Goal: Check status: Check status

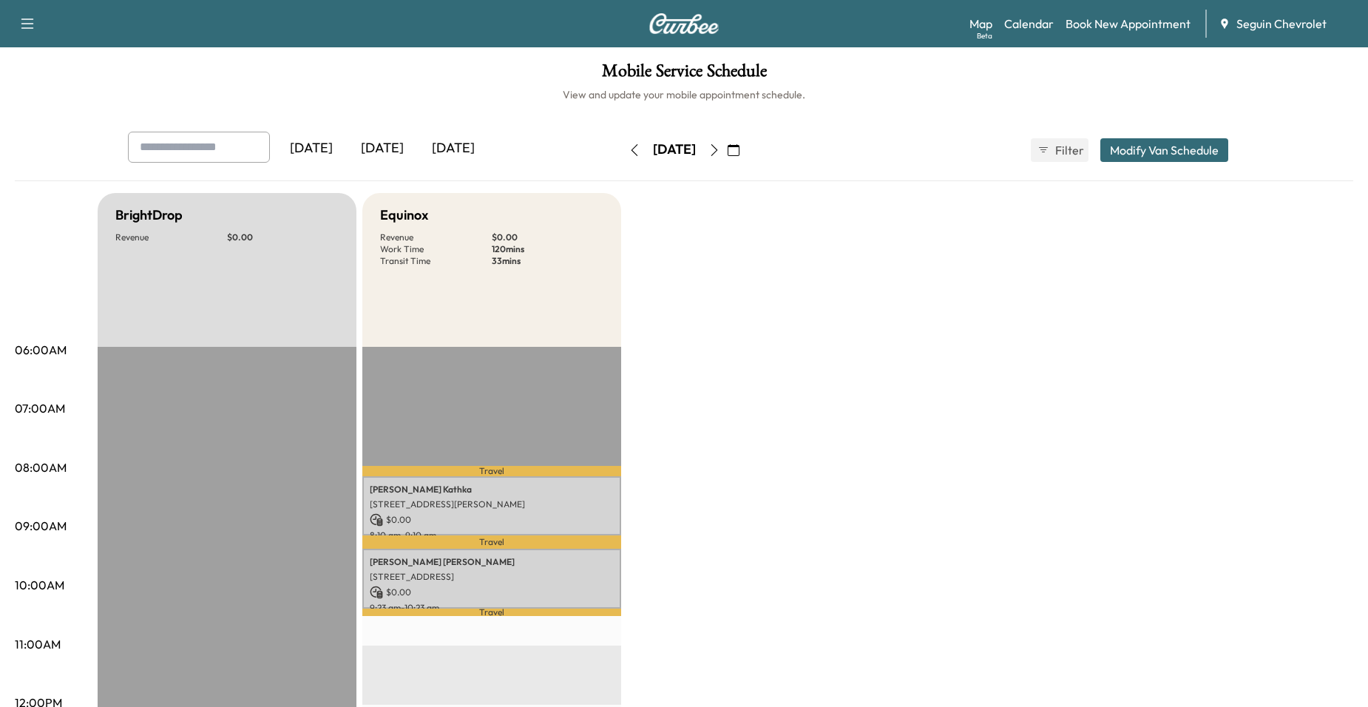
scroll to position [74, 0]
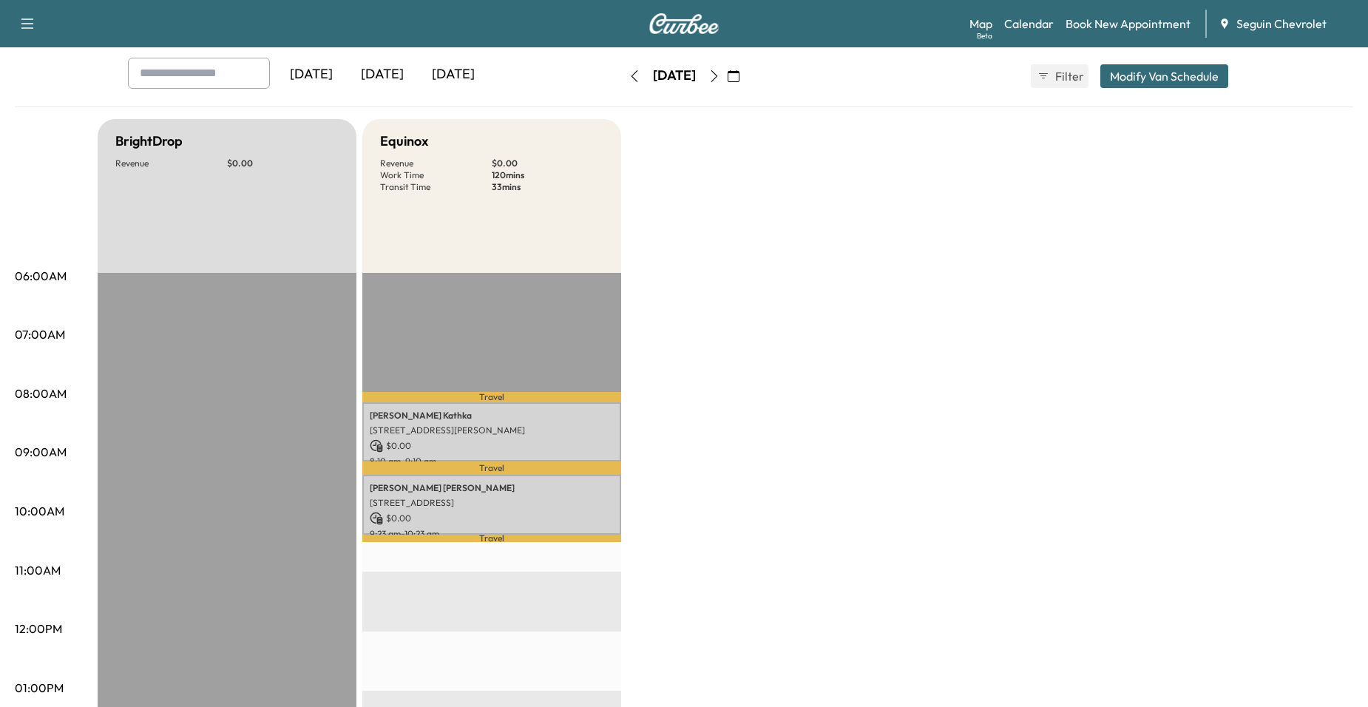
click at [740, 80] on icon "button" at bounding box center [734, 76] width 12 height 12
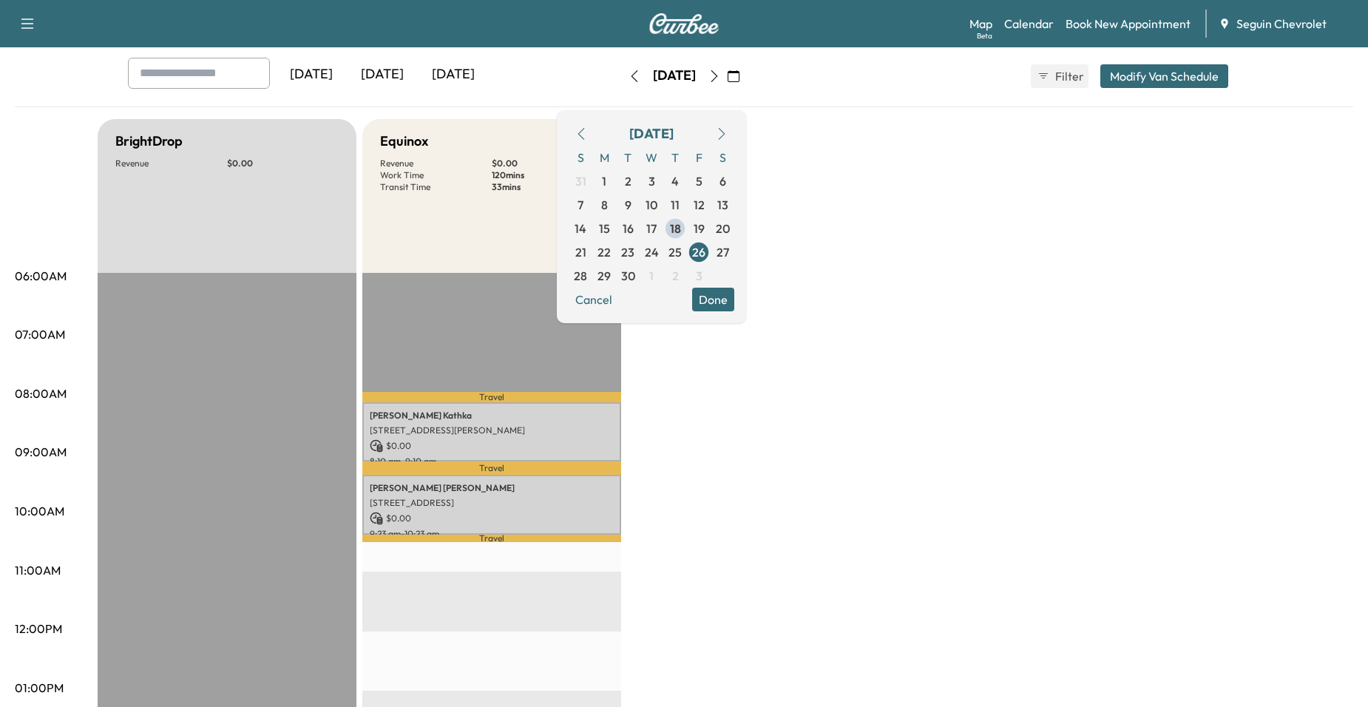
click at [687, 234] on span "18" at bounding box center [675, 229] width 24 height 24
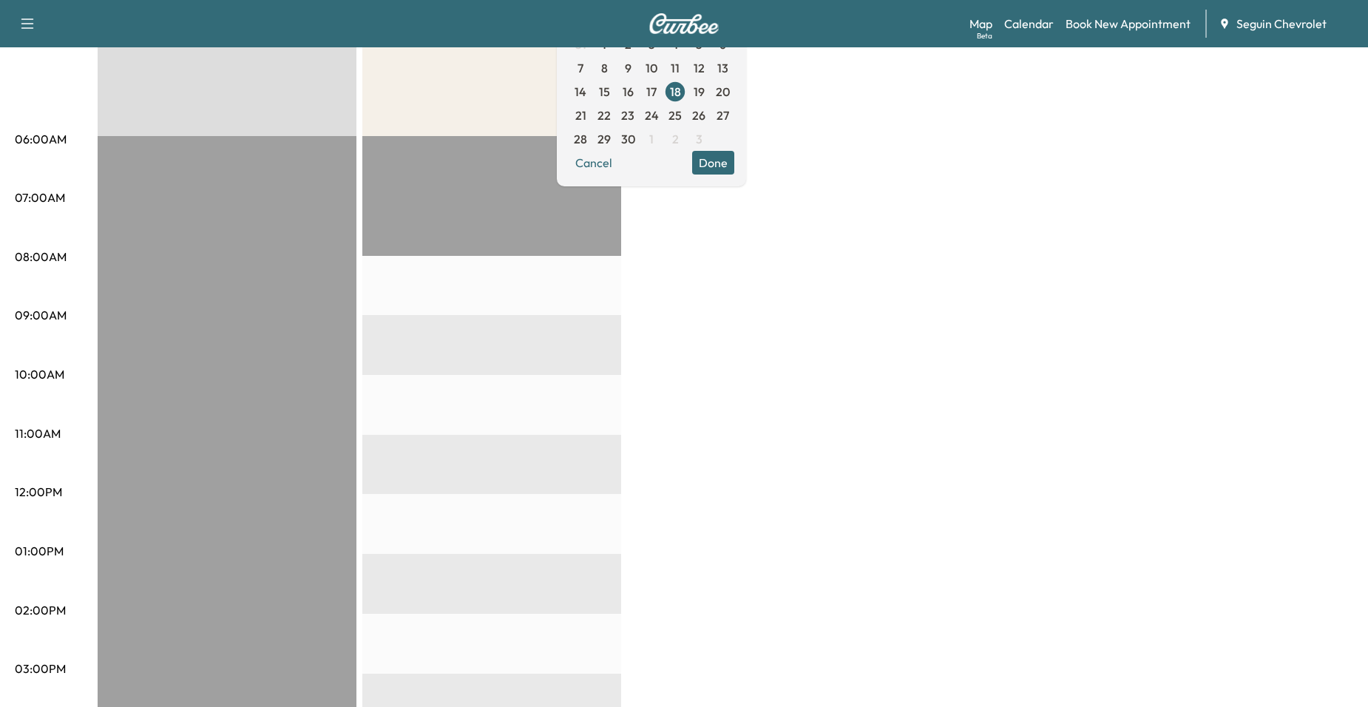
scroll to position [148, 0]
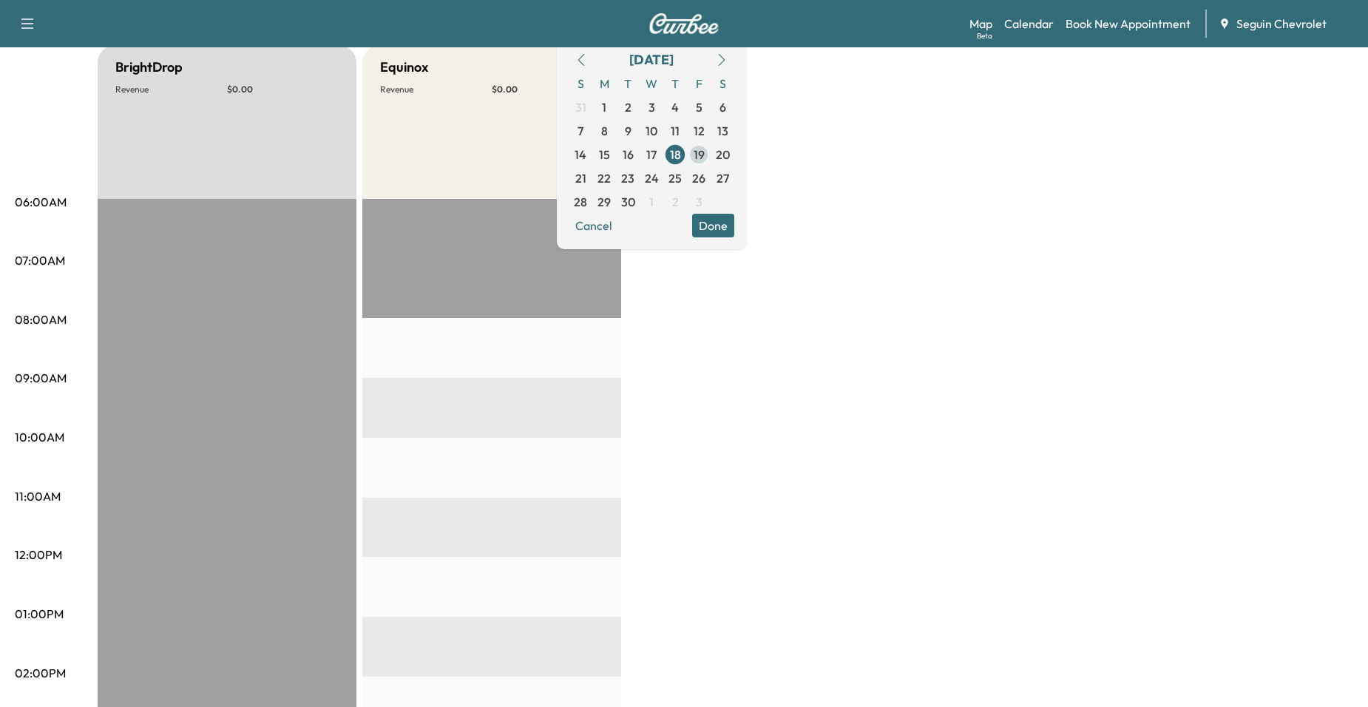
click at [705, 161] on span "19" at bounding box center [699, 155] width 11 height 18
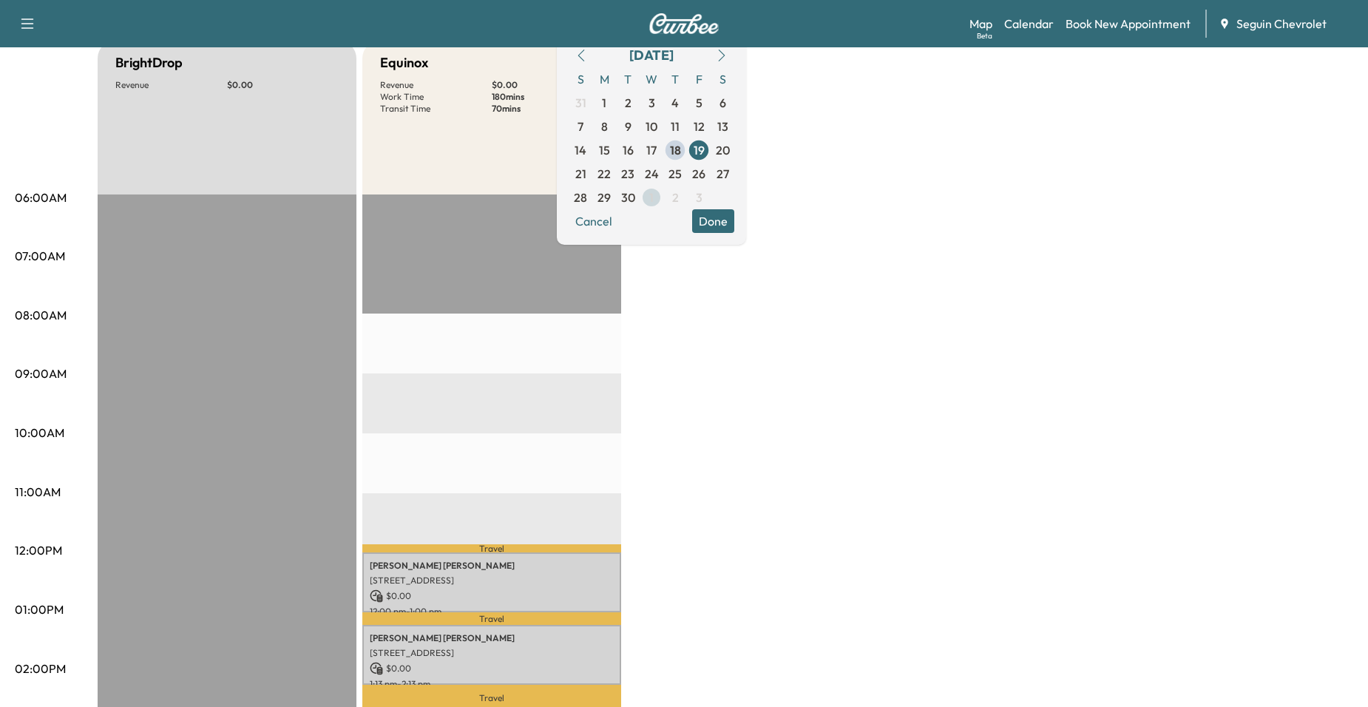
scroll to position [148, 0]
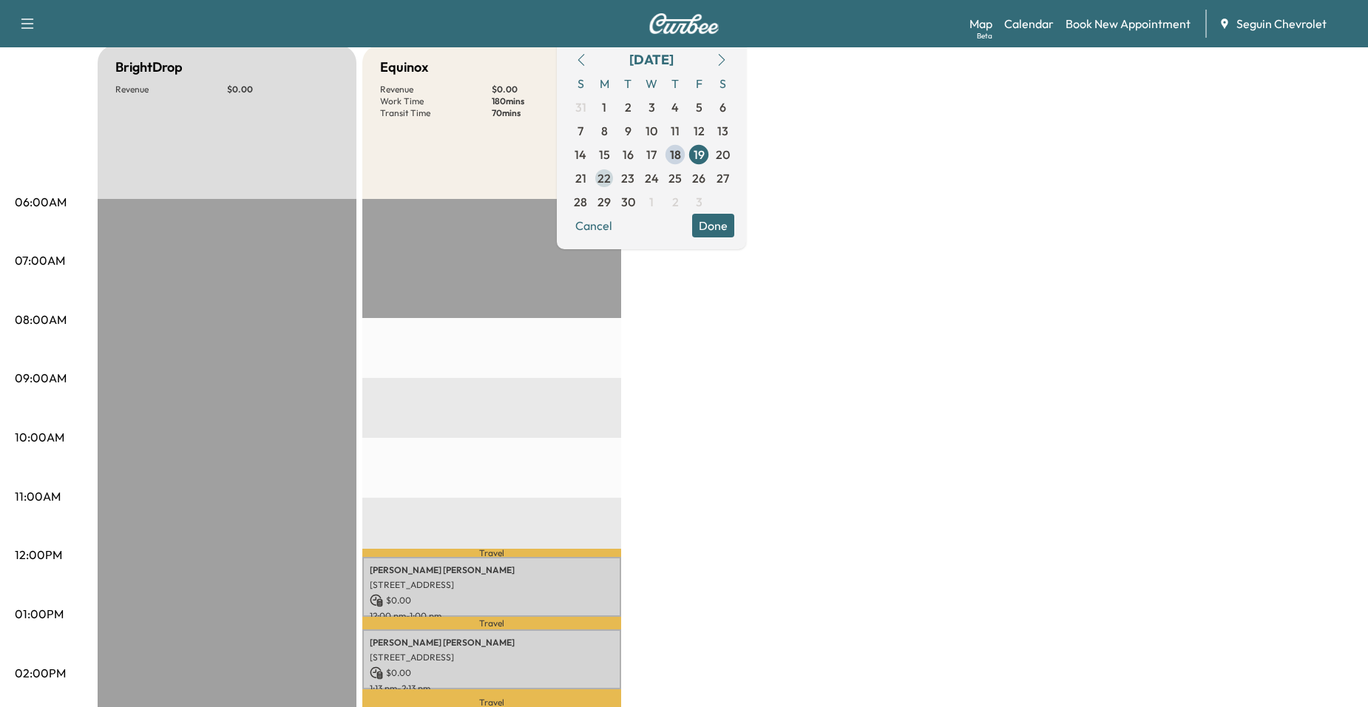
click at [611, 180] on span "22" at bounding box center [604, 178] width 13 height 18
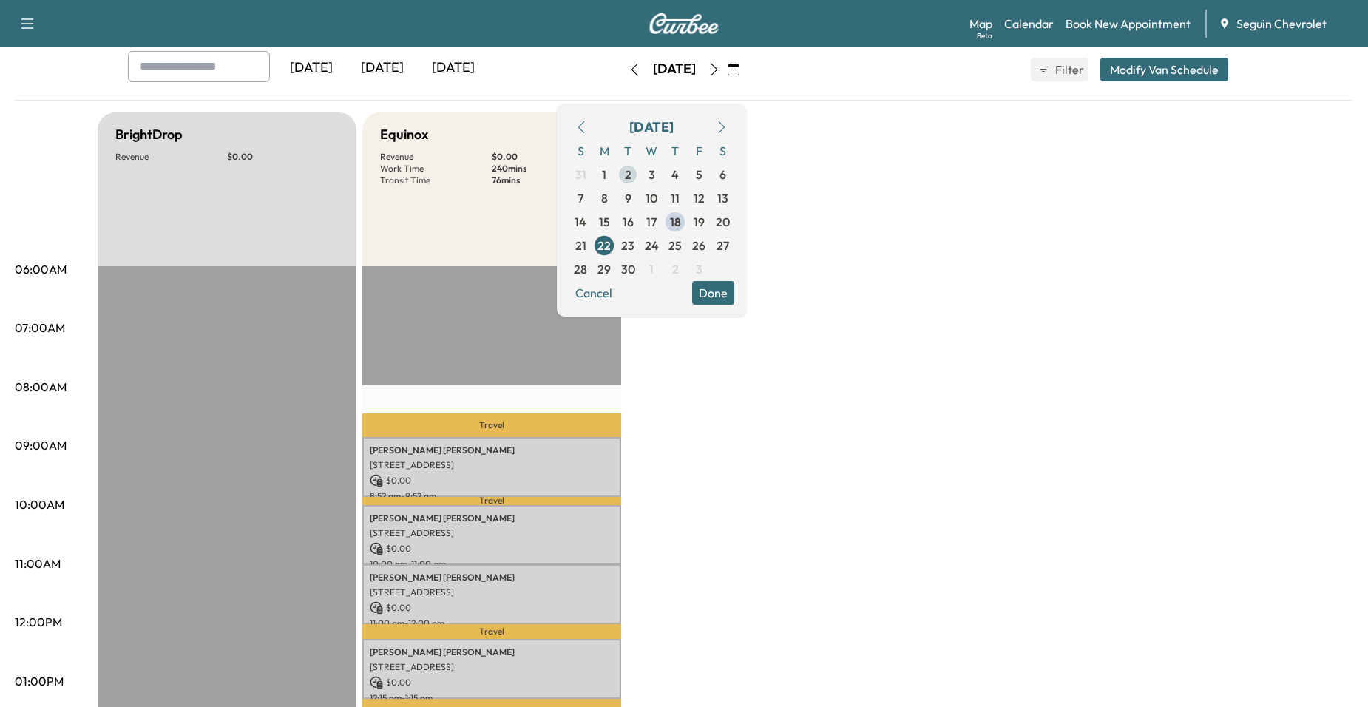
scroll to position [74, 0]
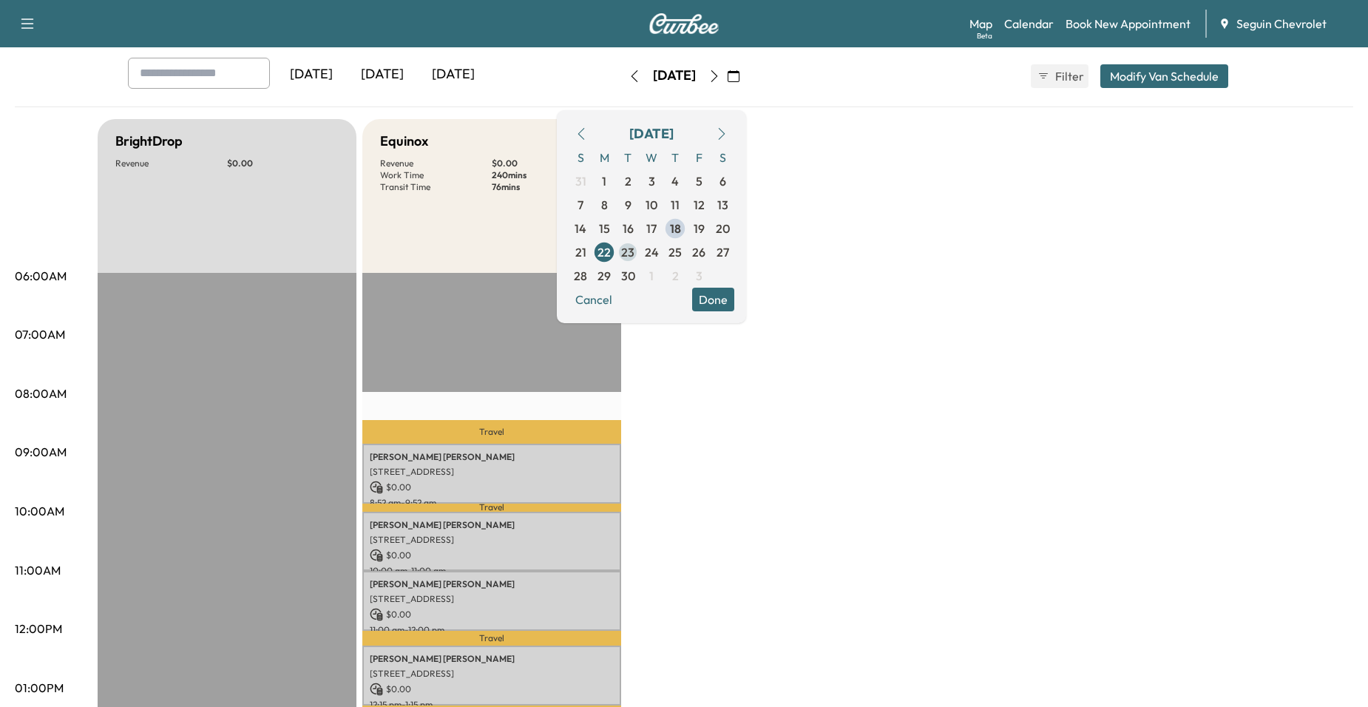
click at [640, 251] on span "23" at bounding box center [628, 252] width 24 height 24
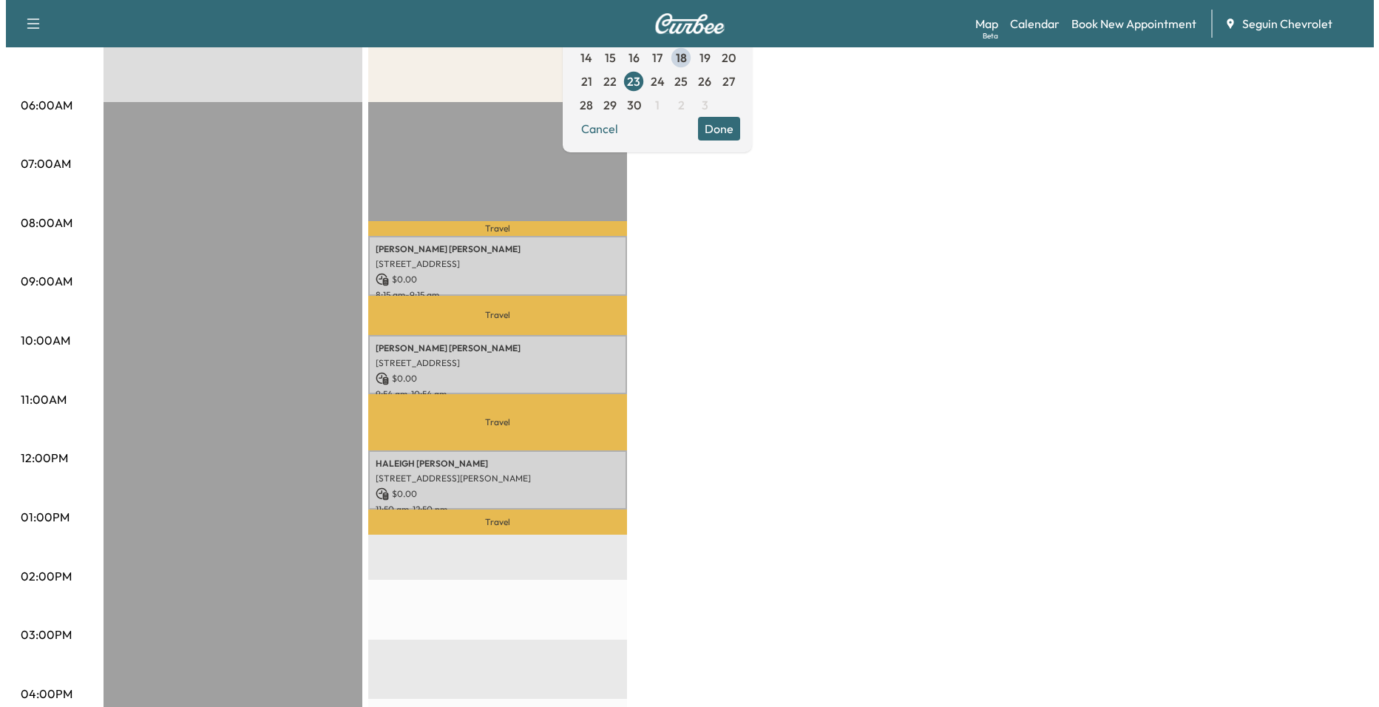
scroll to position [222, 0]
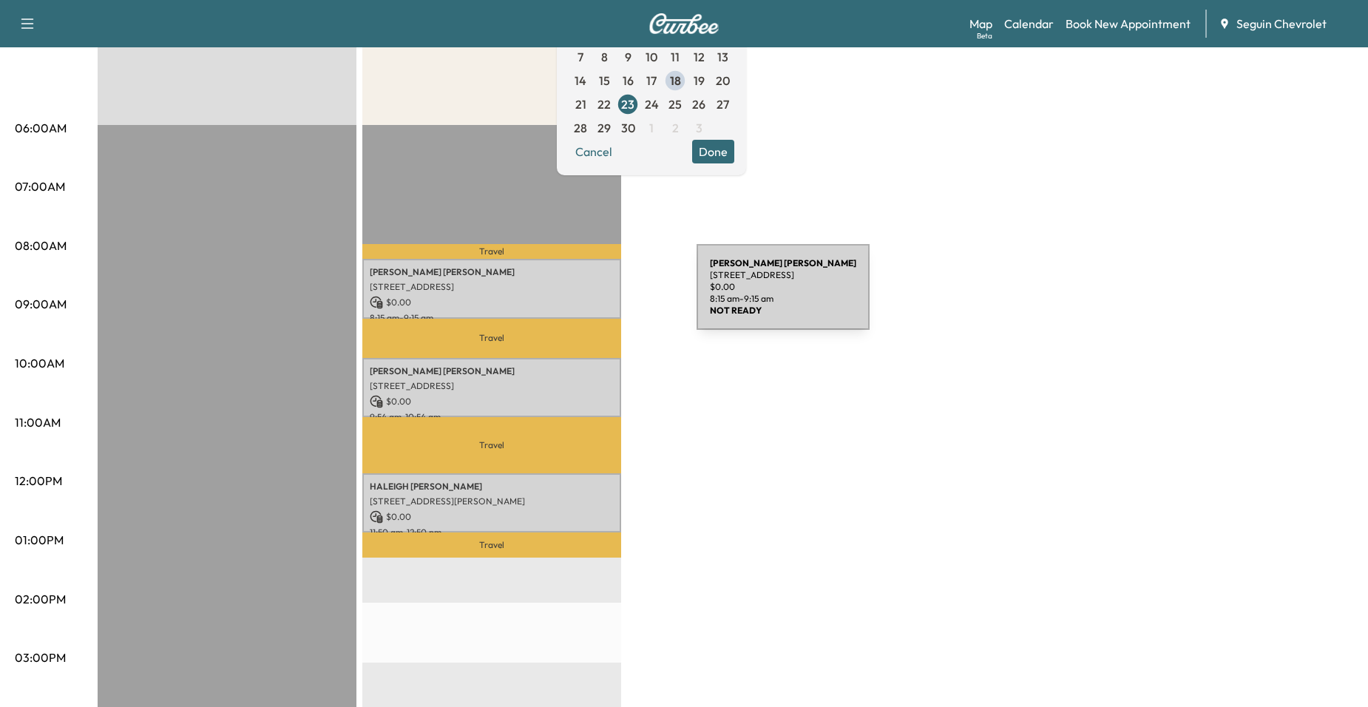
click at [586, 296] on p "$ 0.00" at bounding box center [492, 302] width 244 height 13
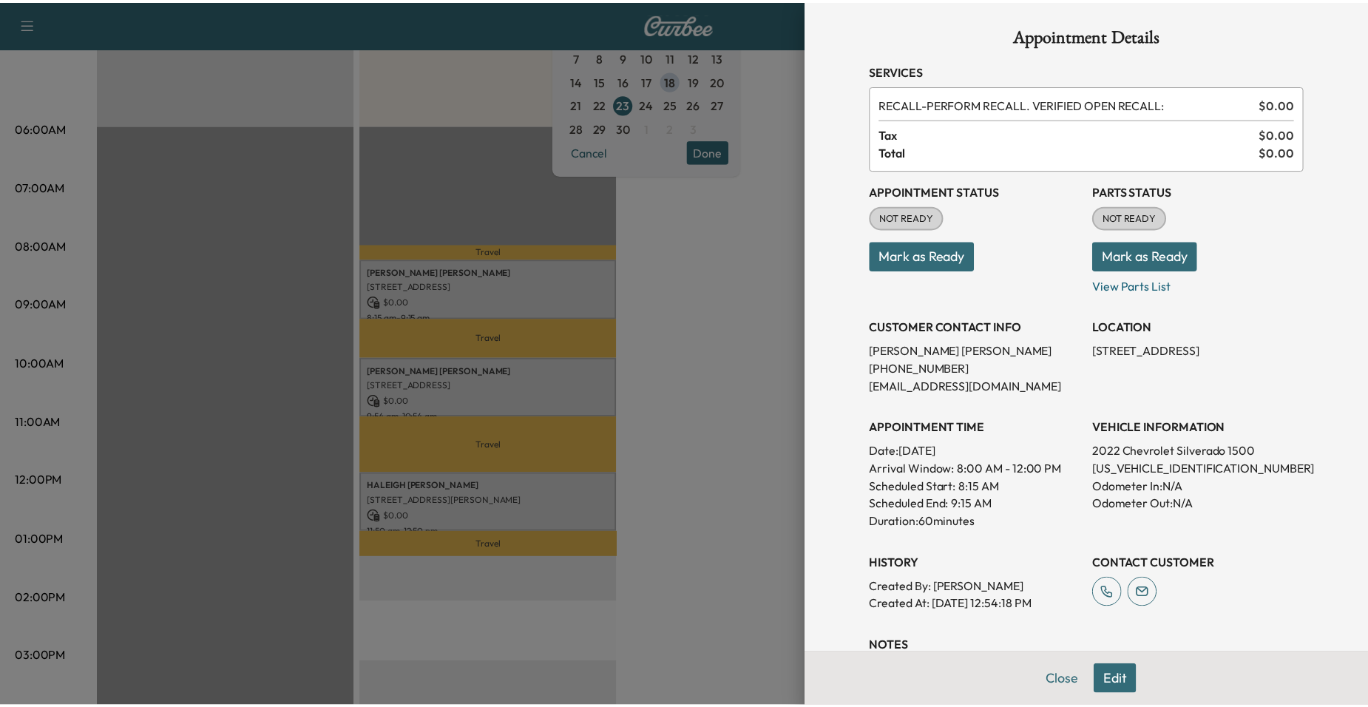
scroll to position [0, 0]
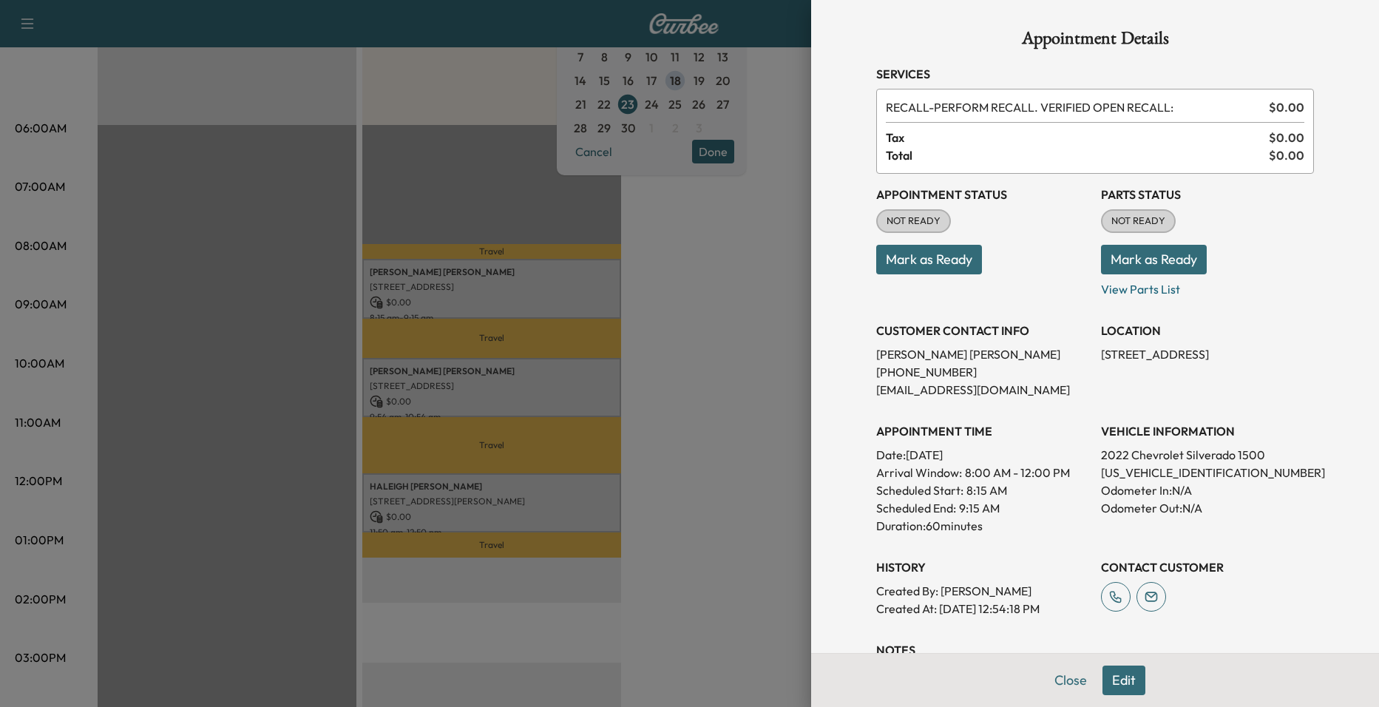
click at [752, 263] on div at bounding box center [689, 353] width 1379 height 707
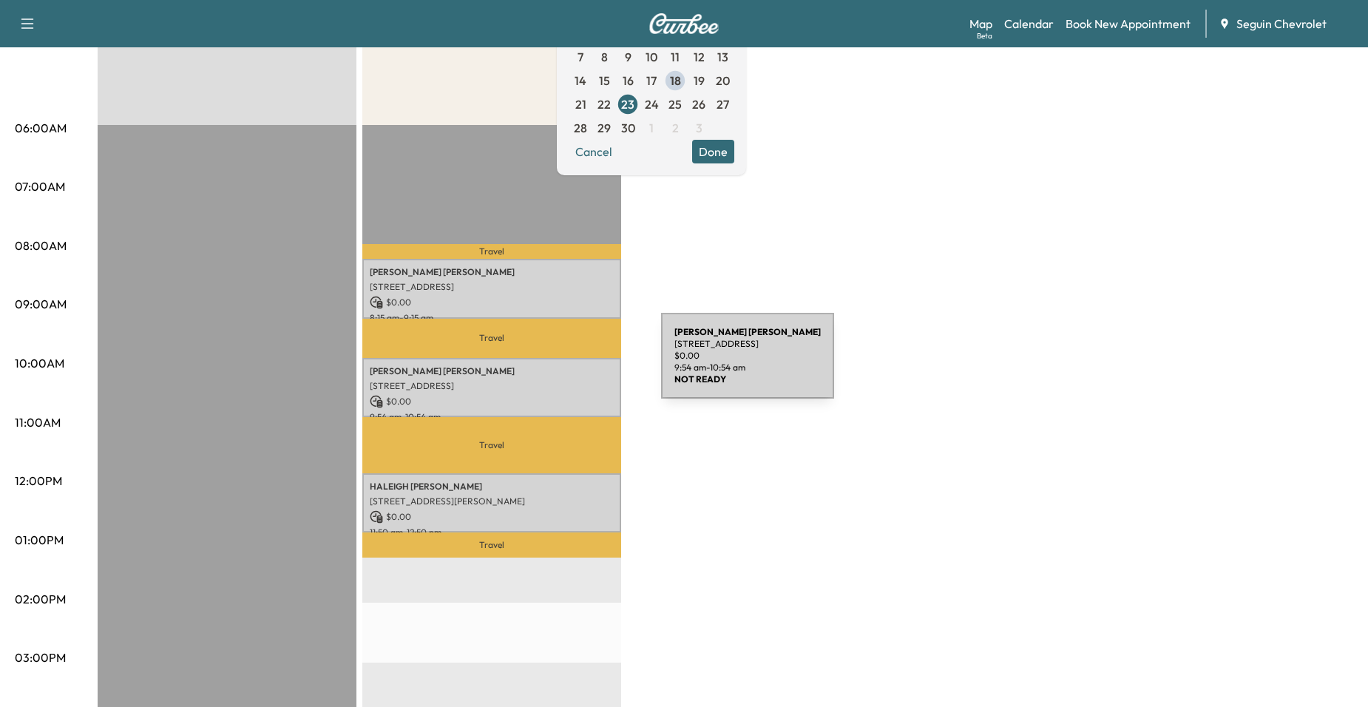
click at [550, 365] on p "[PERSON_NAME]" at bounding box center [492, 371] width 244 height 12
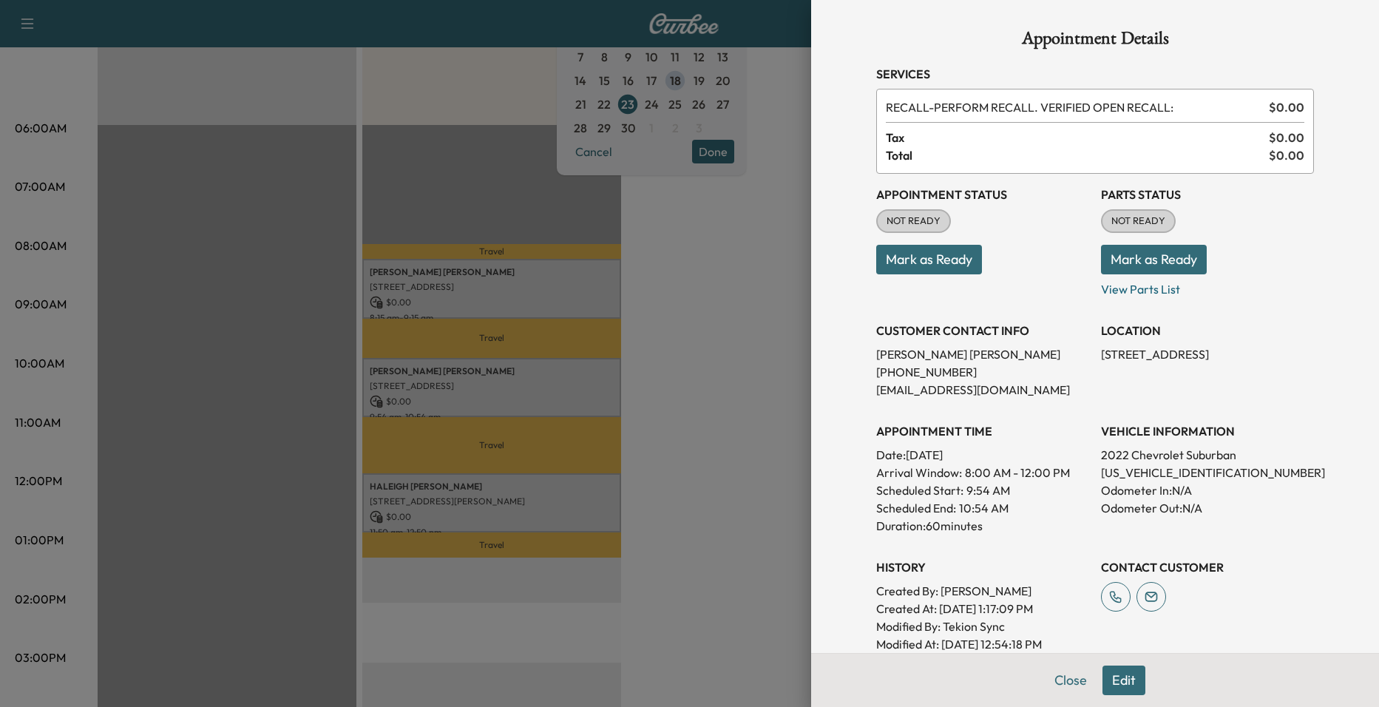
click at [667, 300] on div at bounding box center [689, 353] width 1379 height 707
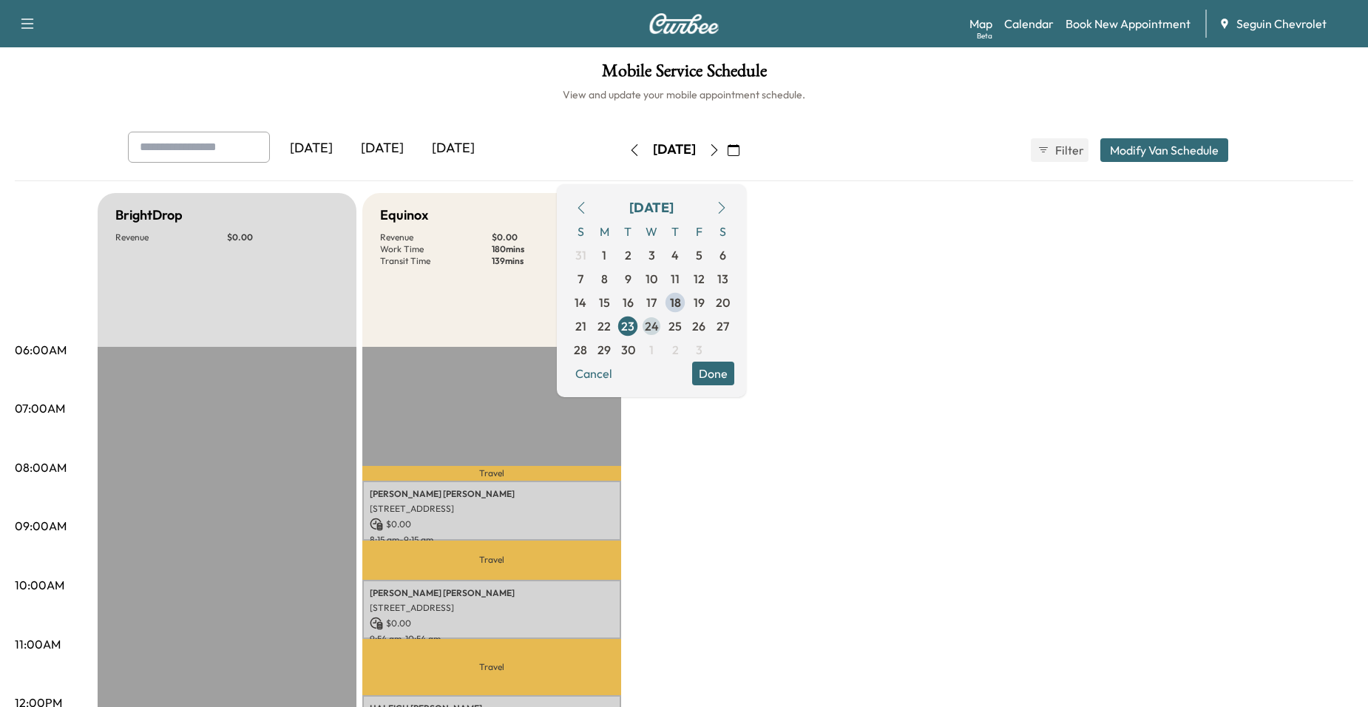
click at [663, 329] on span "24" at bounding box center [652, 326] width 24 height 24
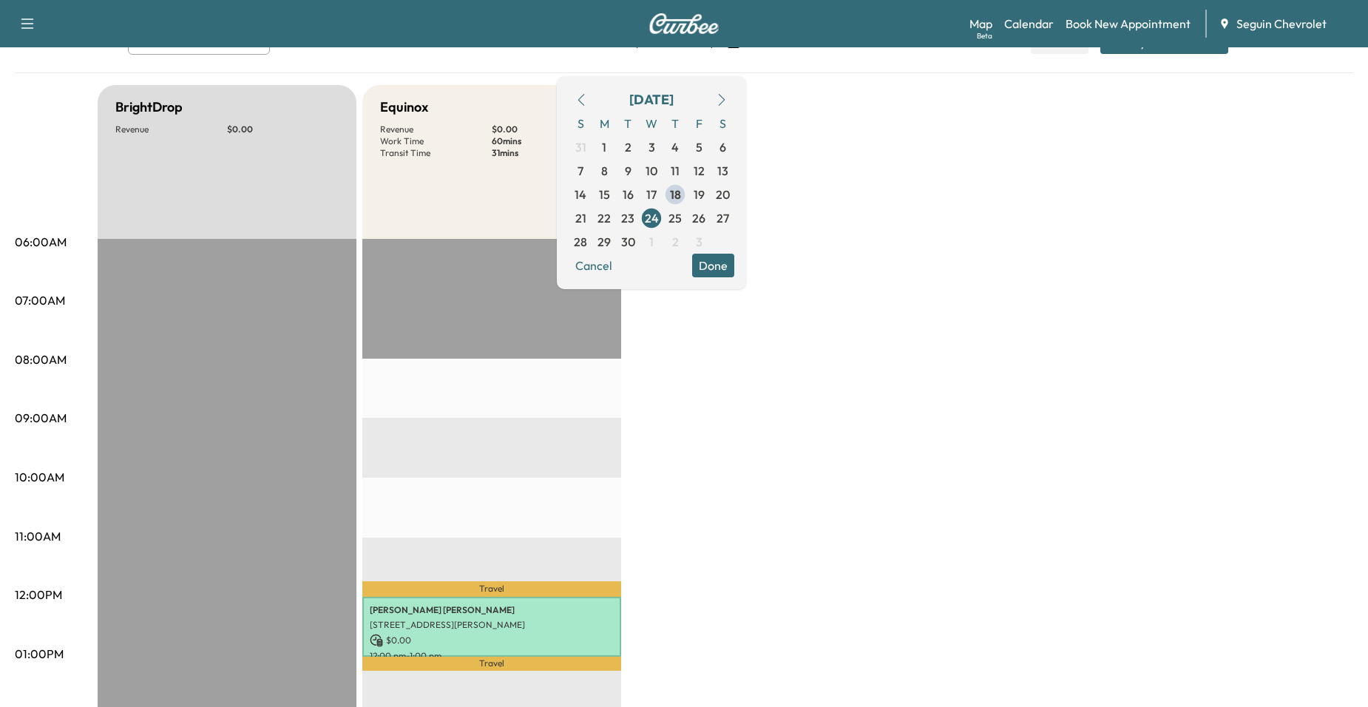
scroll to position [148, 0]
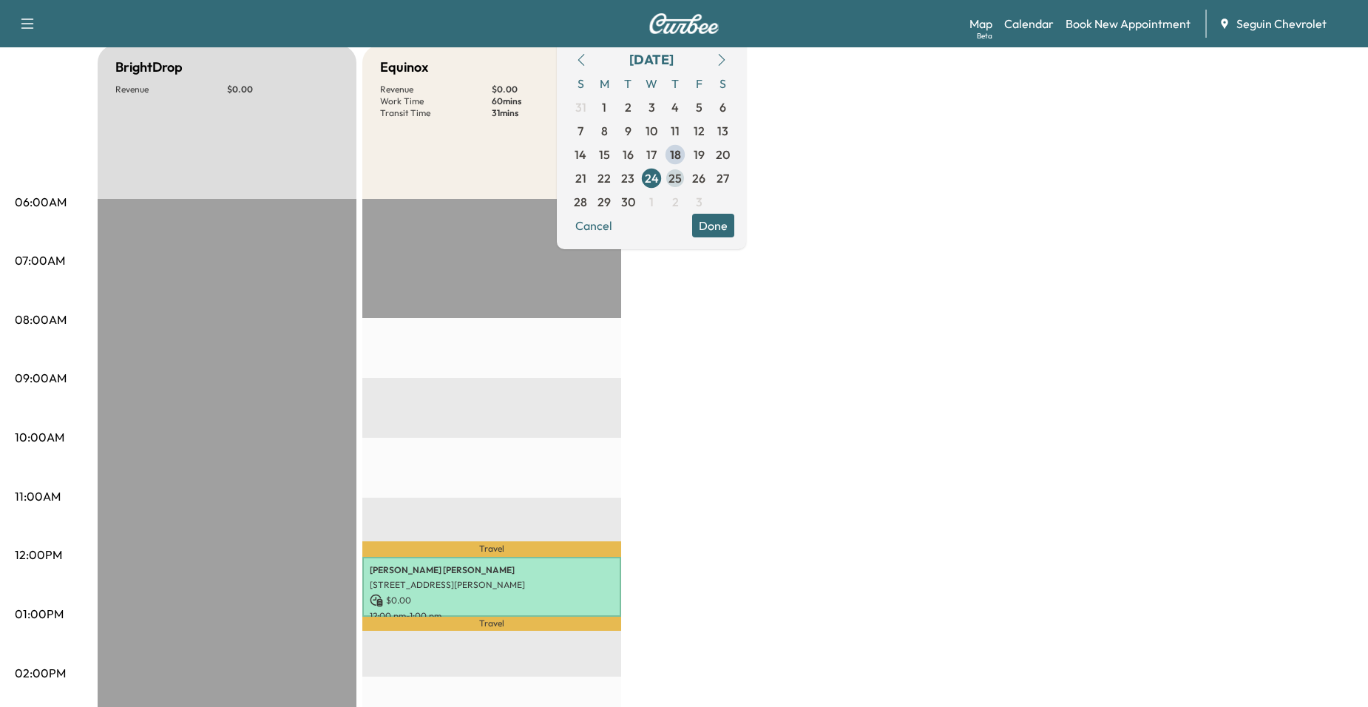
click at [682, 184] on span "25" at bounding box center [675, 178] width 13 height 18
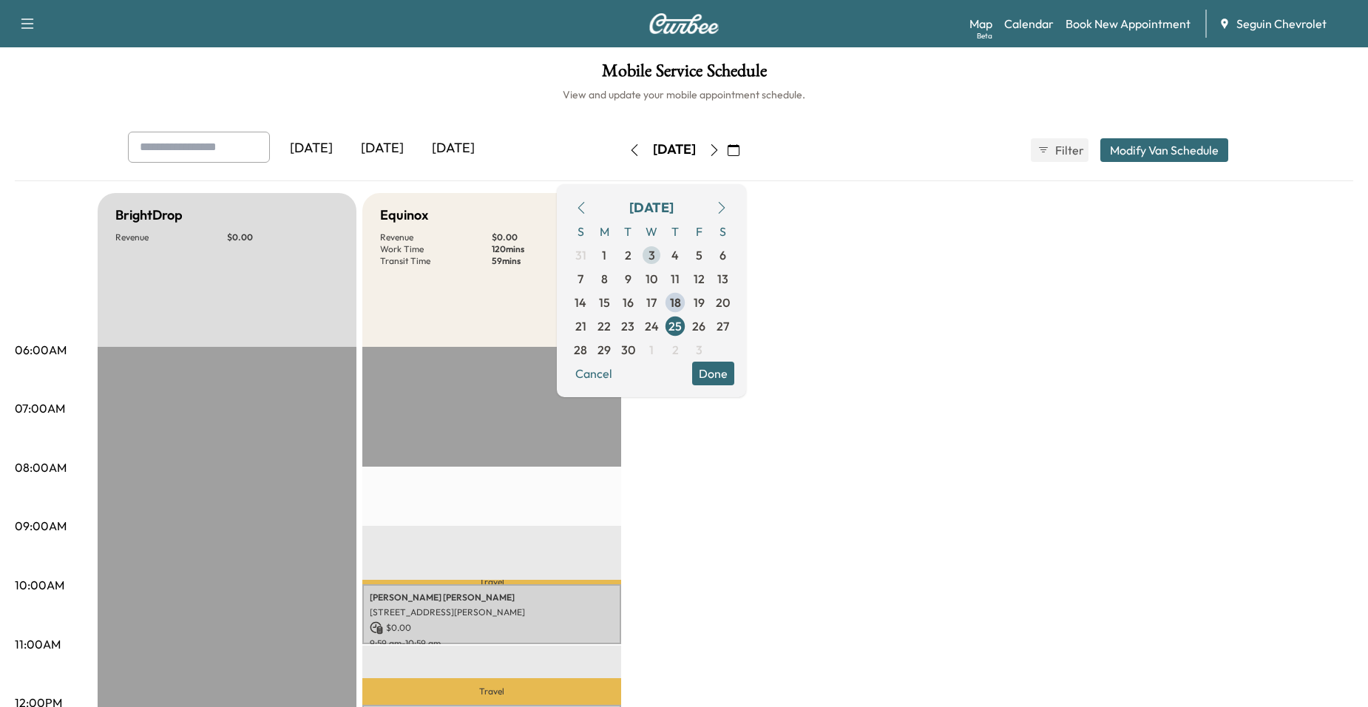
scroll to position [222, 0]
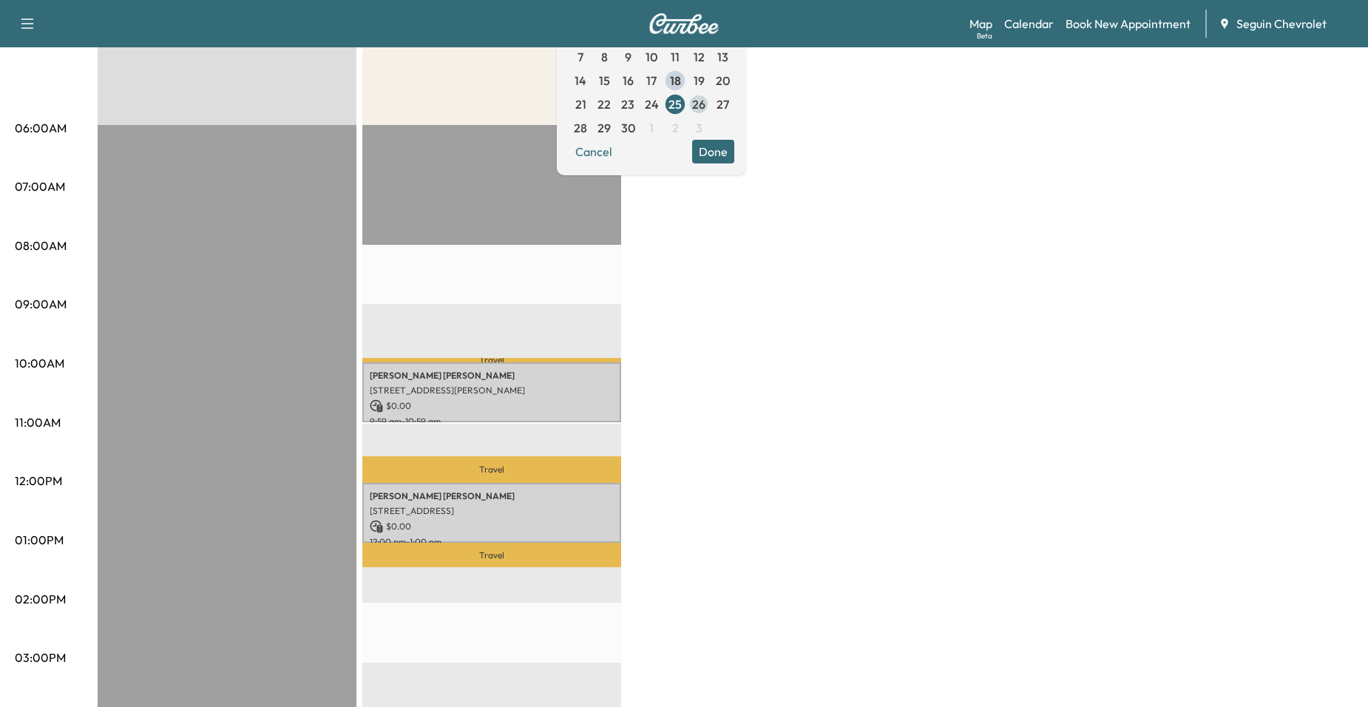
click at [711, 107] on span "26" at bounding box center [699, 104] width 24 height 24
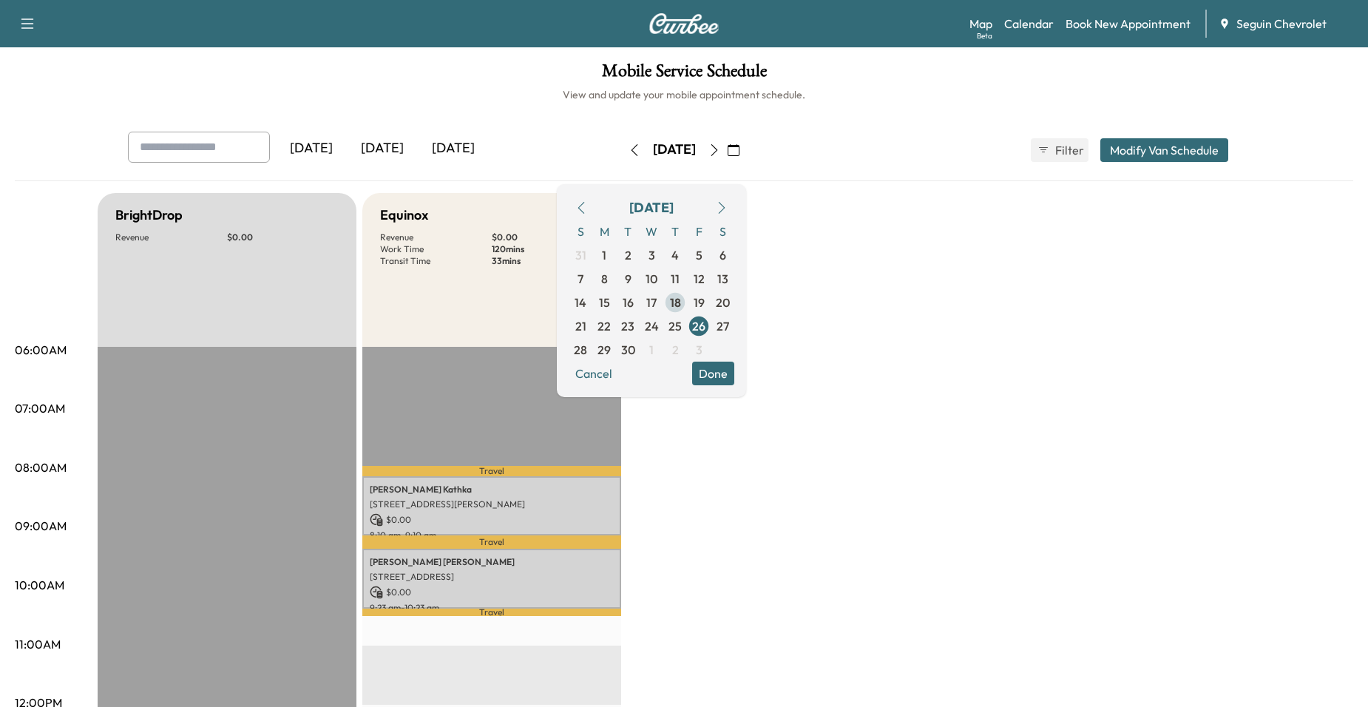
click at [681, 303] on span "18" at bounding box center [675, 303] width 11 height 18
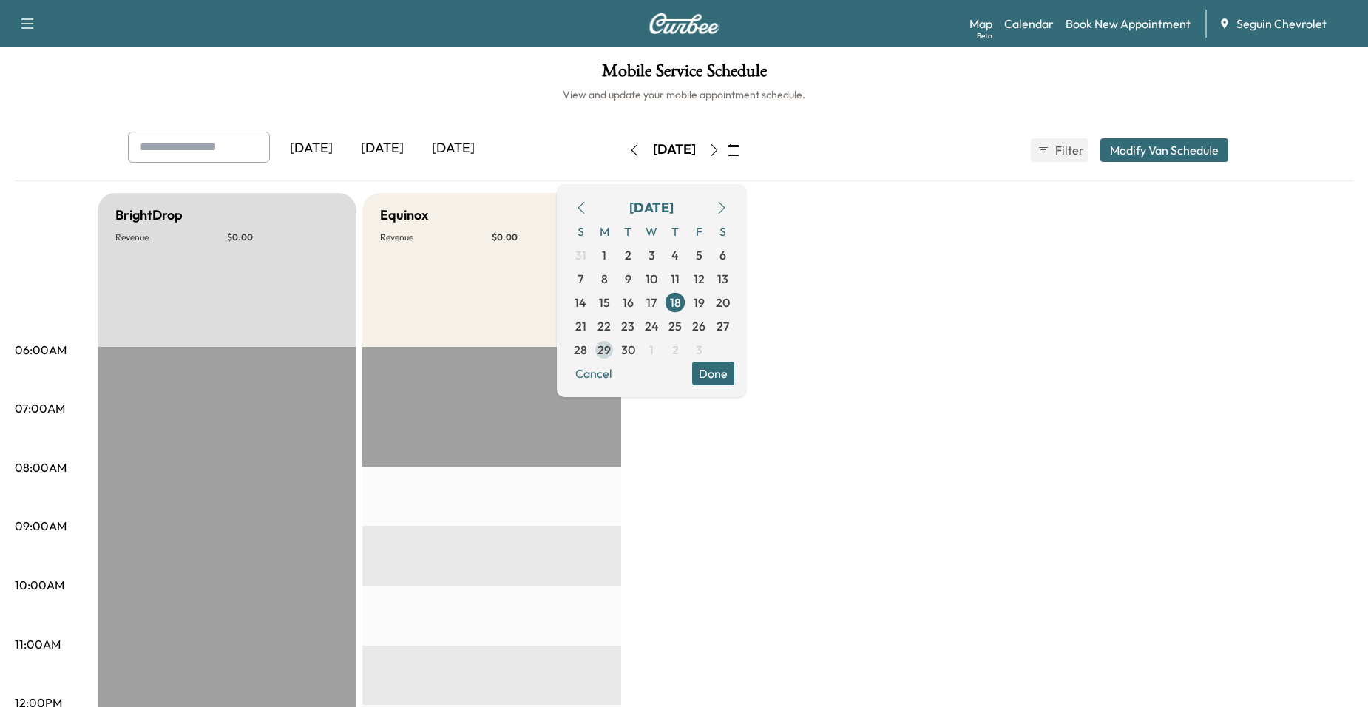
click at [616, 345] on span "29" at bounding box center [604, 350] width 24 height 24
click at [635, 347] on span "30" at bounding box center [628, 350] width 14 height 18
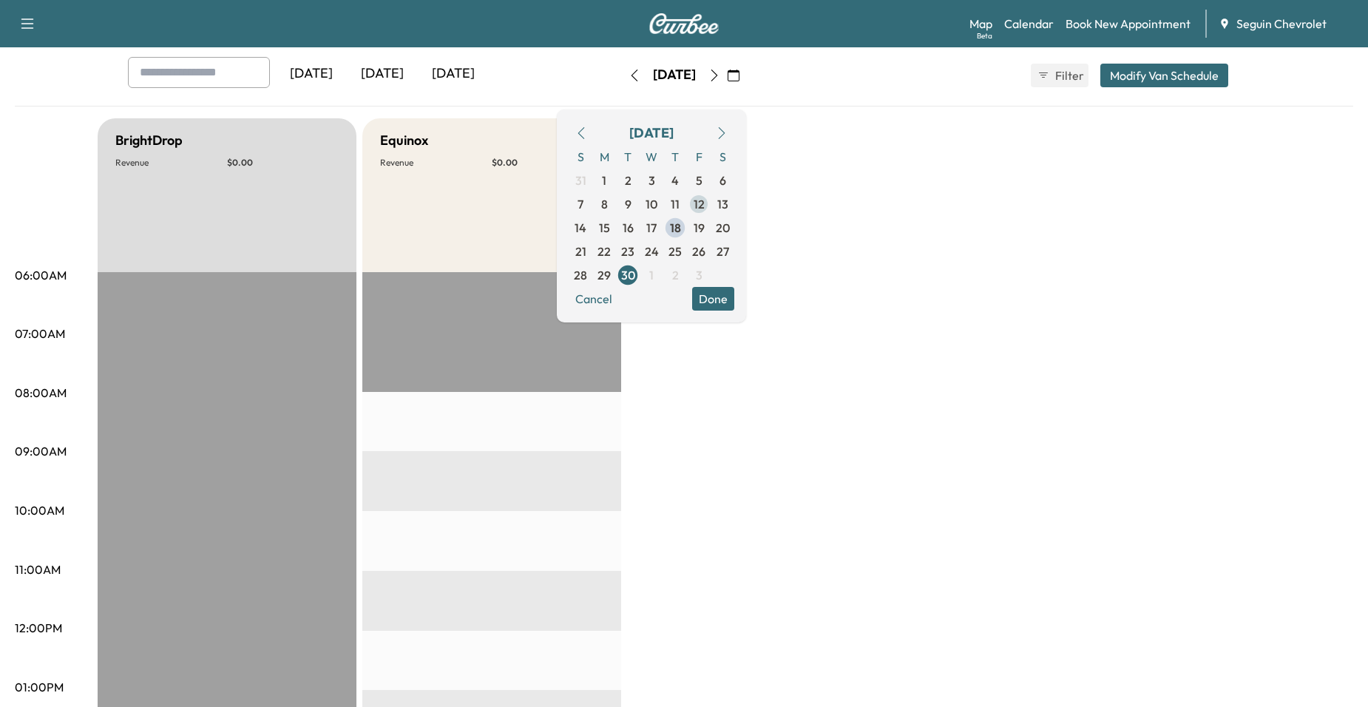
scroll to position [74, 0]
click at [734, 294] on button "Done" at bounding box center [713, 300] width 42 height 24
